Goal: Subscribe to service/newsletter

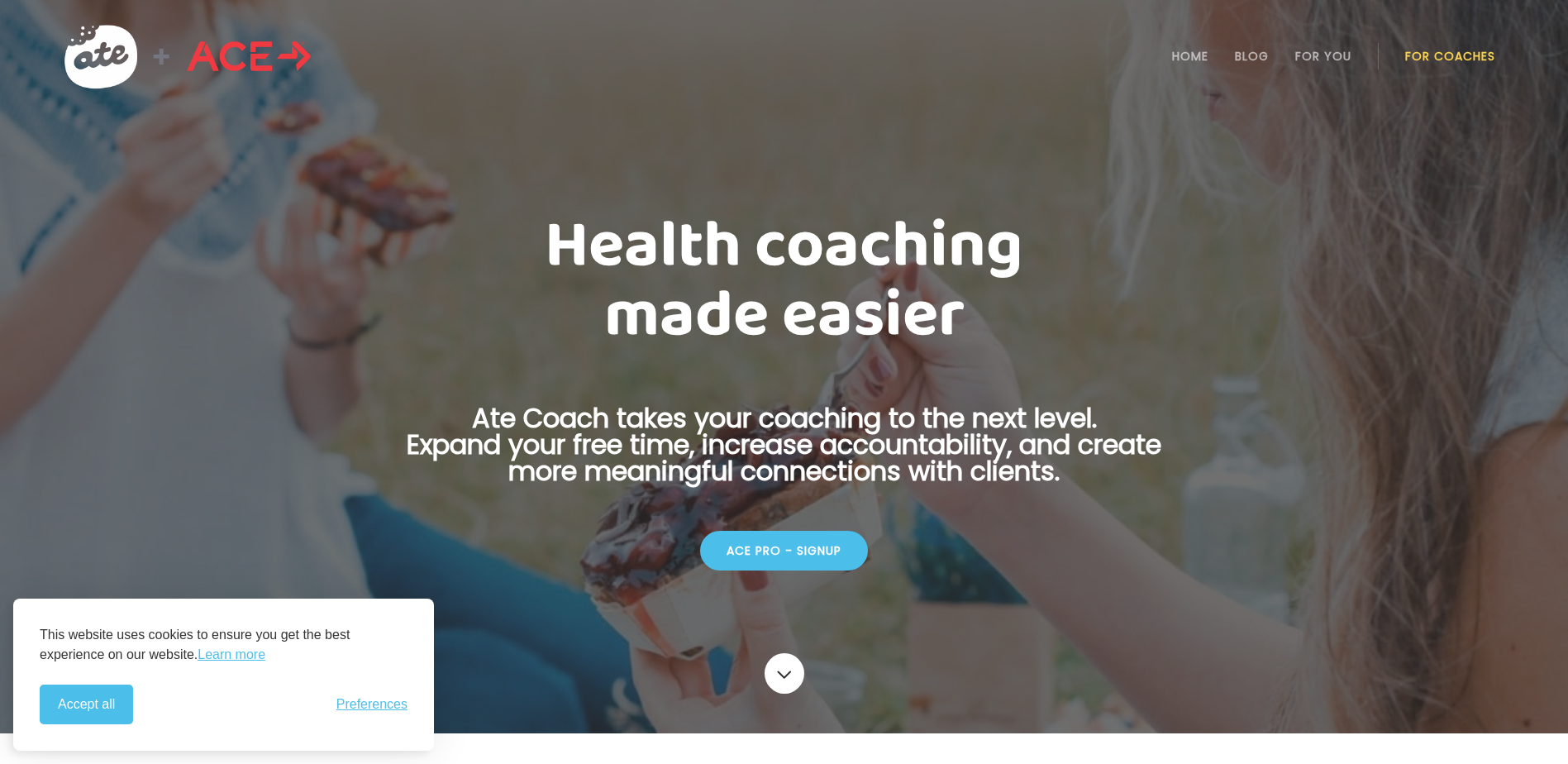
click at [779, 537] on div "ACE Pro - Signup" at bounding box center [784, 550] width 168 height 40
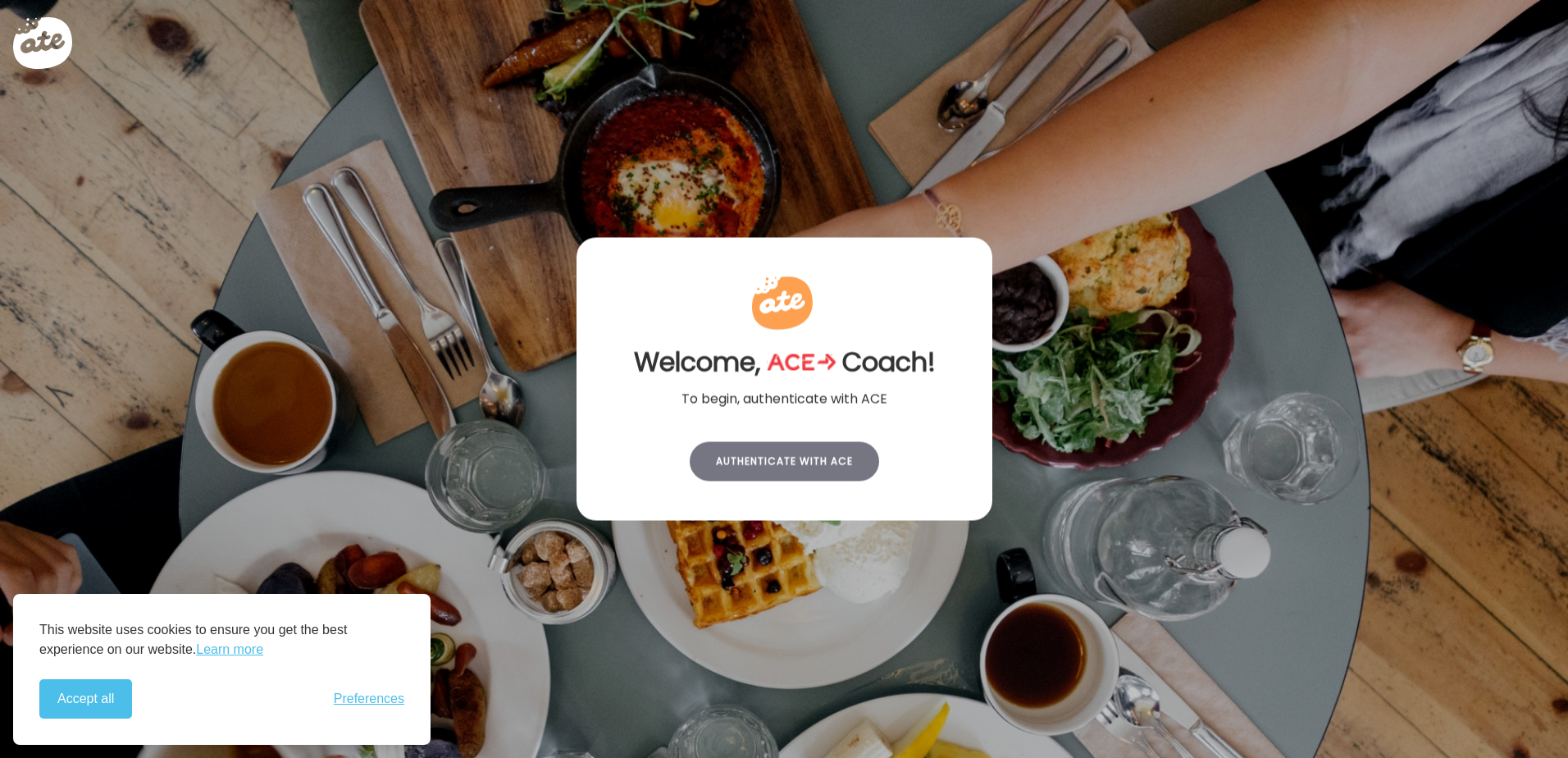
click at [799, 455] on div "Authenticate with ACE" at bounding box center [784, 462] width 190 height 39
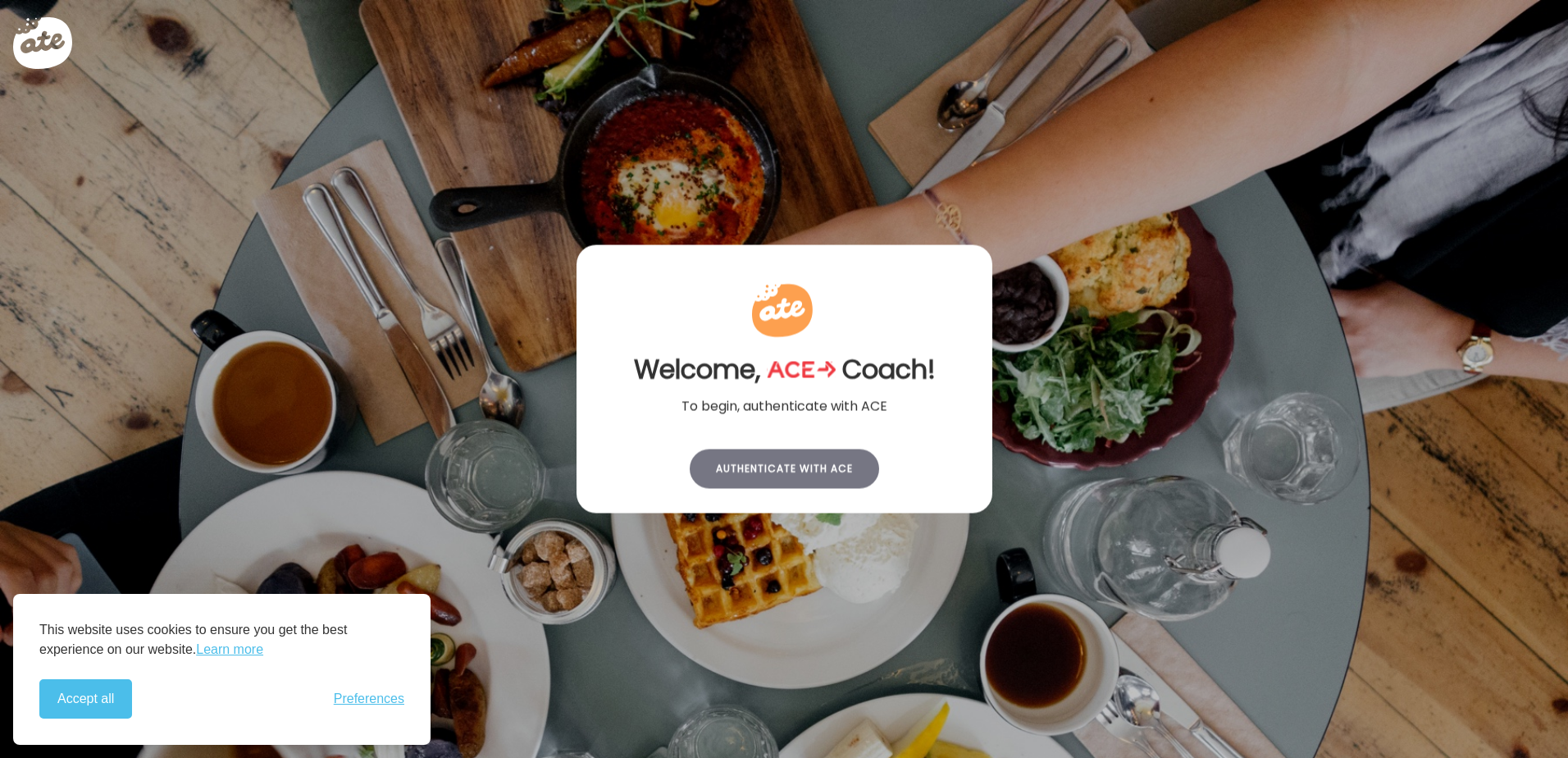
click at [791, 462] on div "Authenticate with ACE" at bounding box center [784, 469] width 190 height 39
